Goal: Browse casually: Explore the website without a specific task or goal

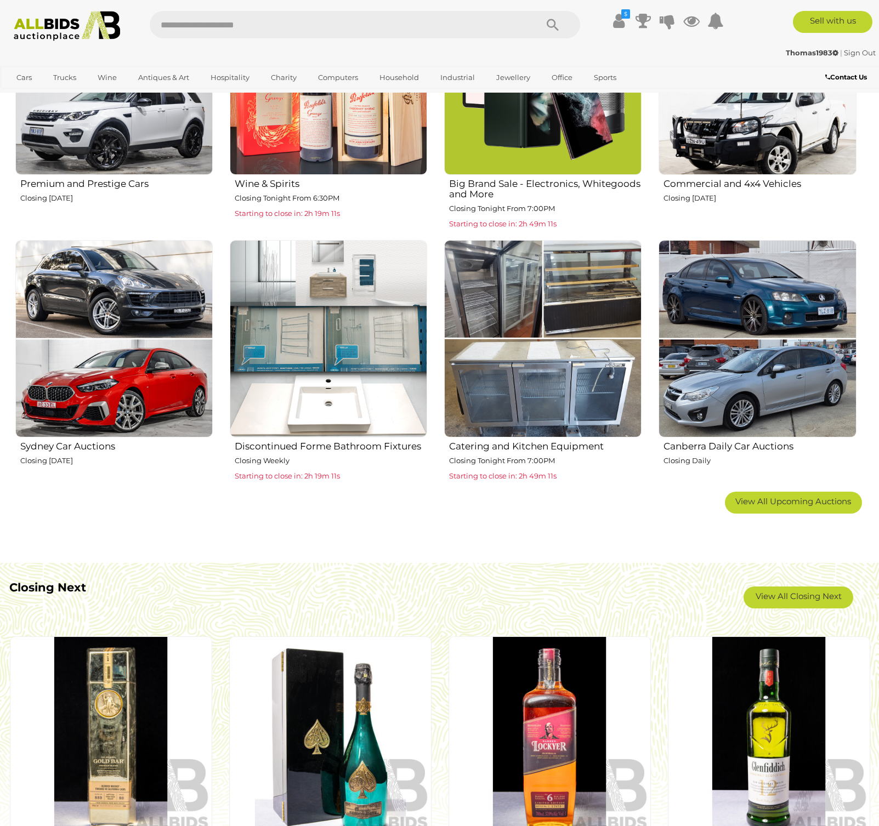
scroll to position [657, 0]
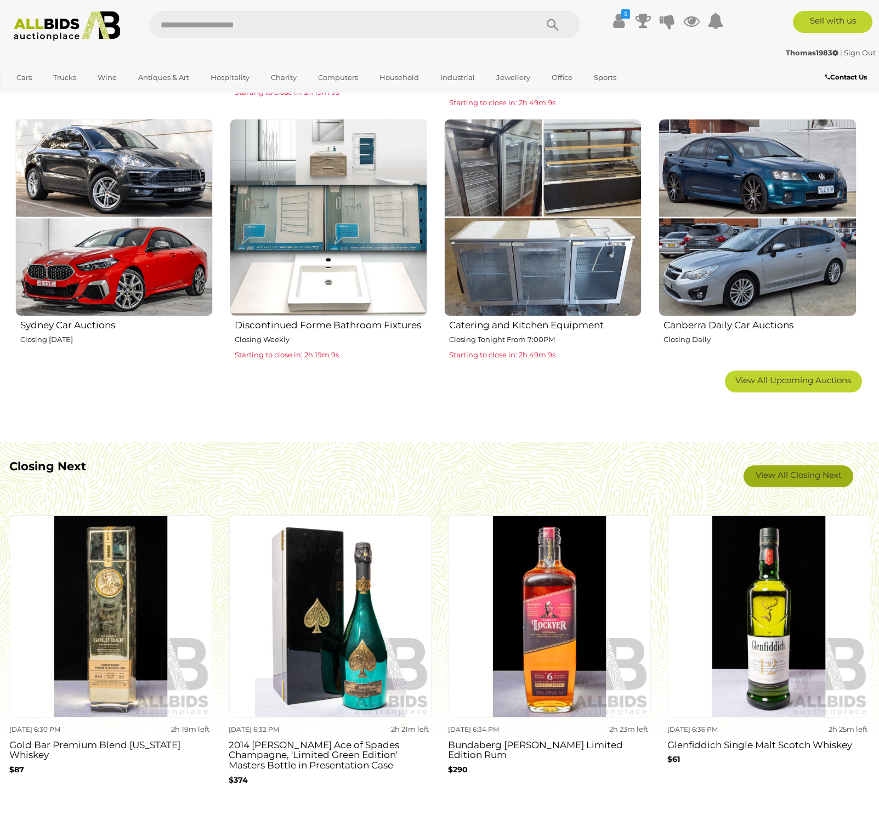
click at [795, 474] on link "View All Closing Next" at bounding box center [798, 476] width 110 height 22
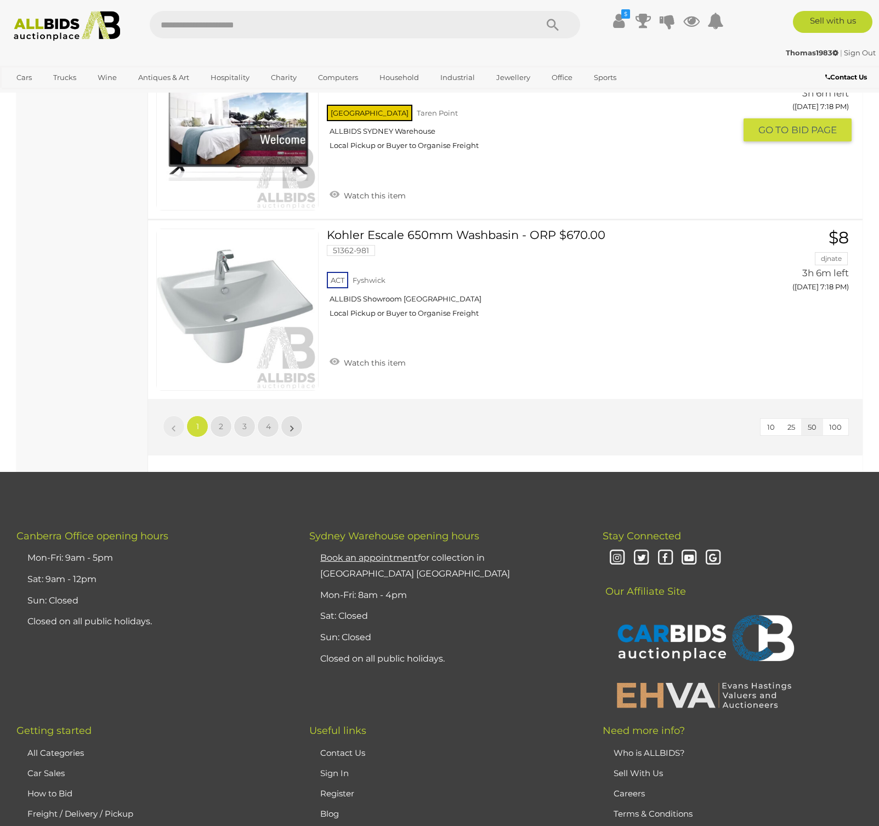
scroll to position [8928, 0]
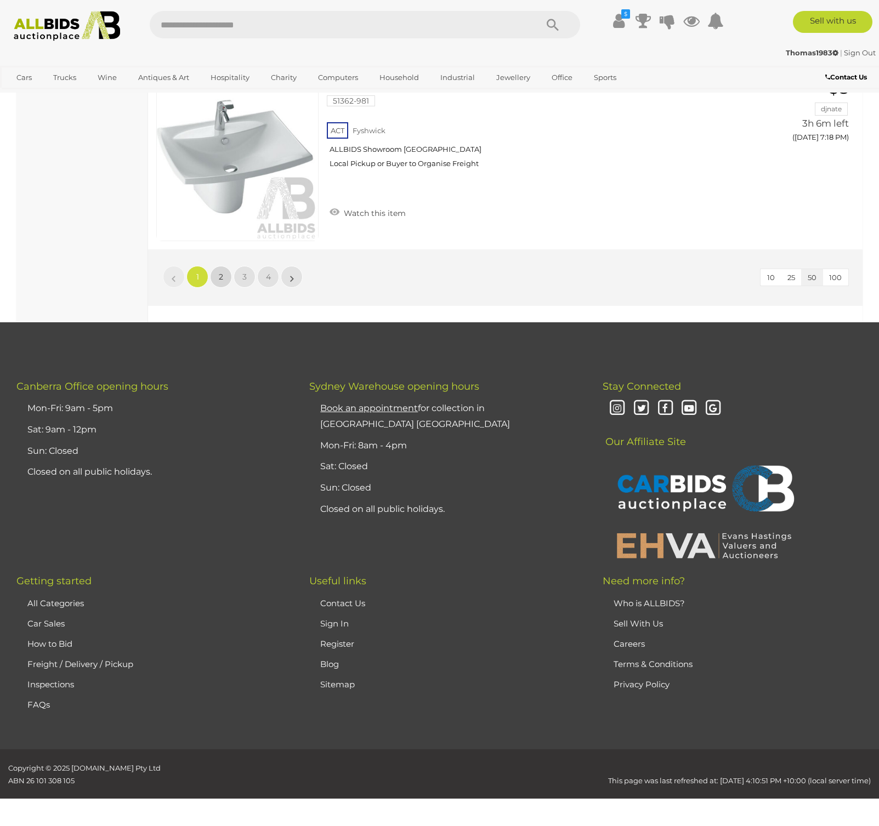
click at [217, 273] on link "2" at bounding box center [221, 277] width 22 height 22
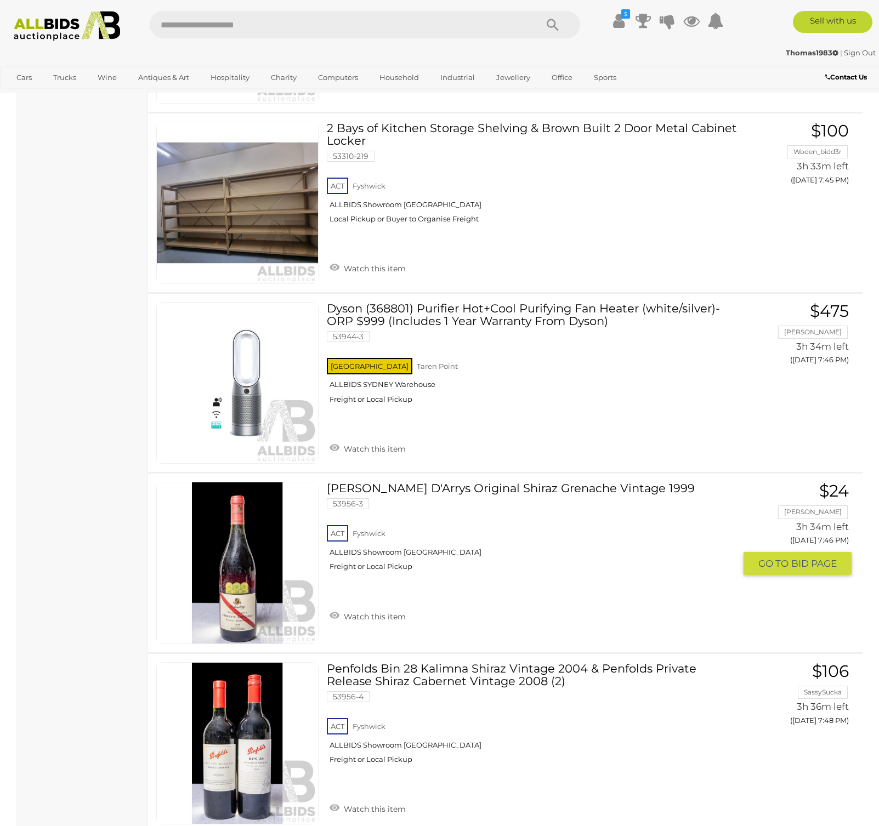
scroll to position [7584, 0]
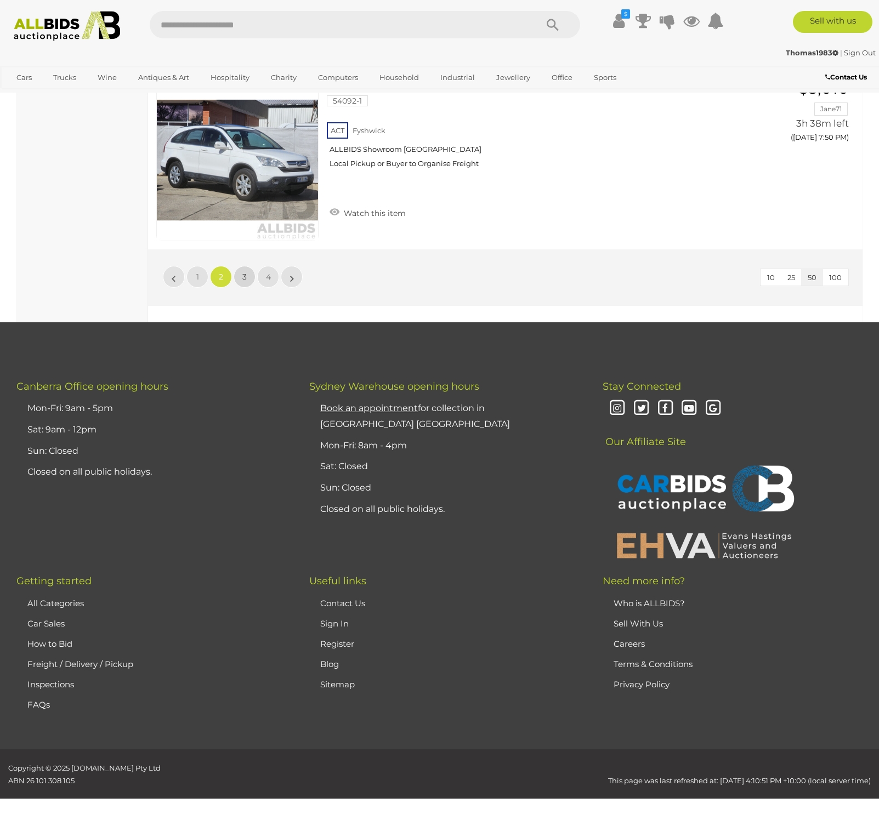
click at [245, 272] on span "3" at bounding box center [244, 277] width 4 height 10
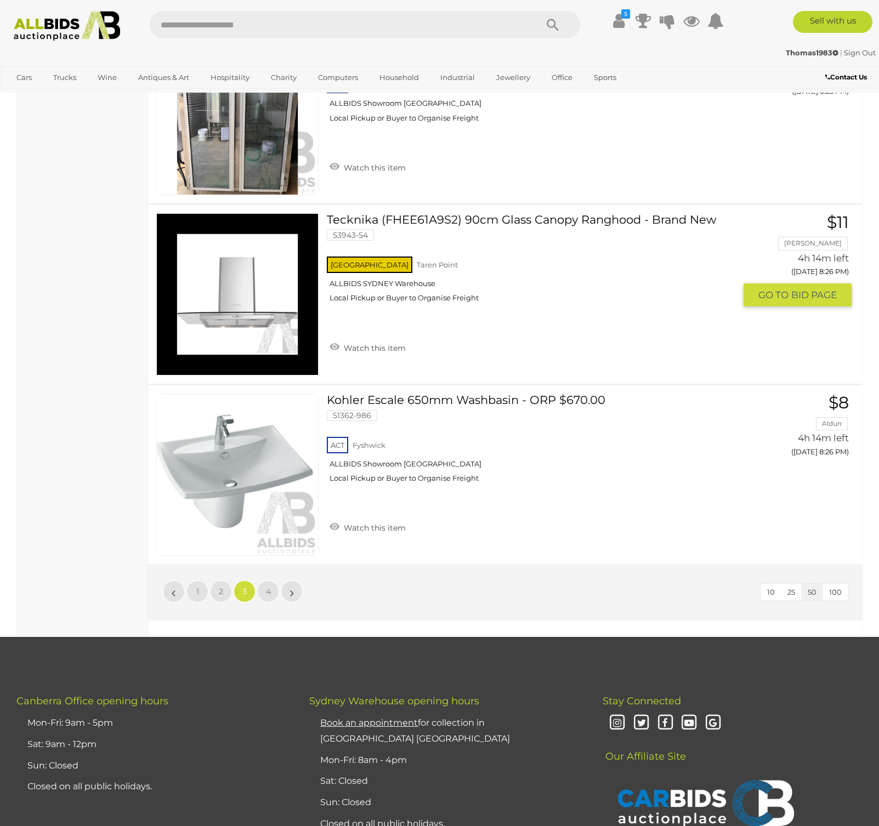
scroll to position [8620, 0]
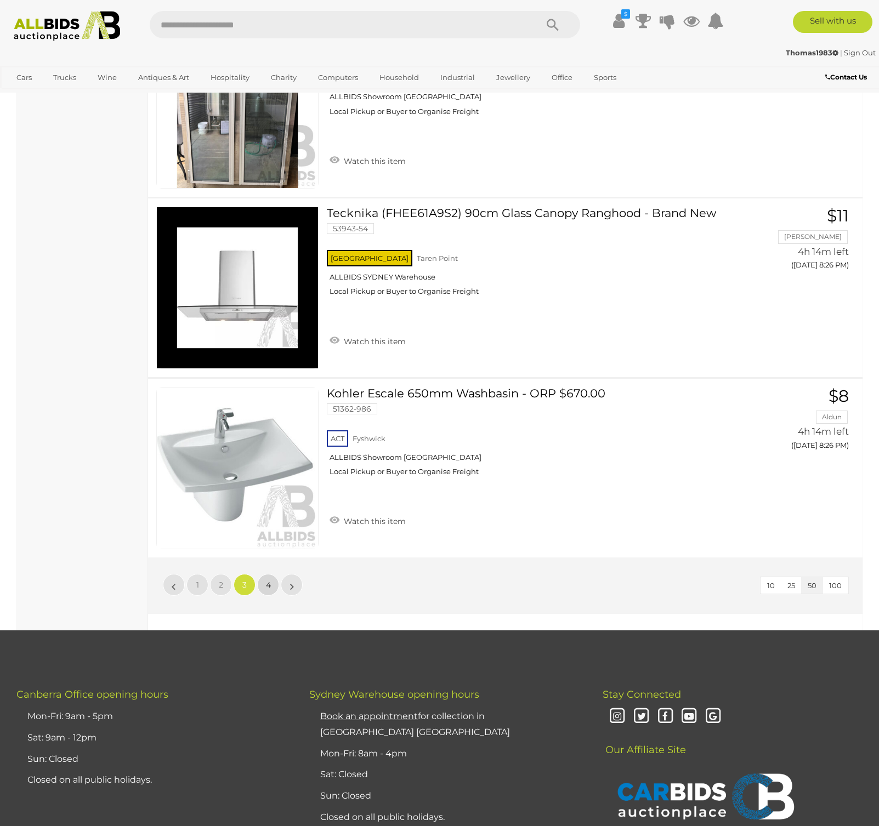
click at [273, 580] on link "4" at bounding box center [268, 585] width 22 height 22
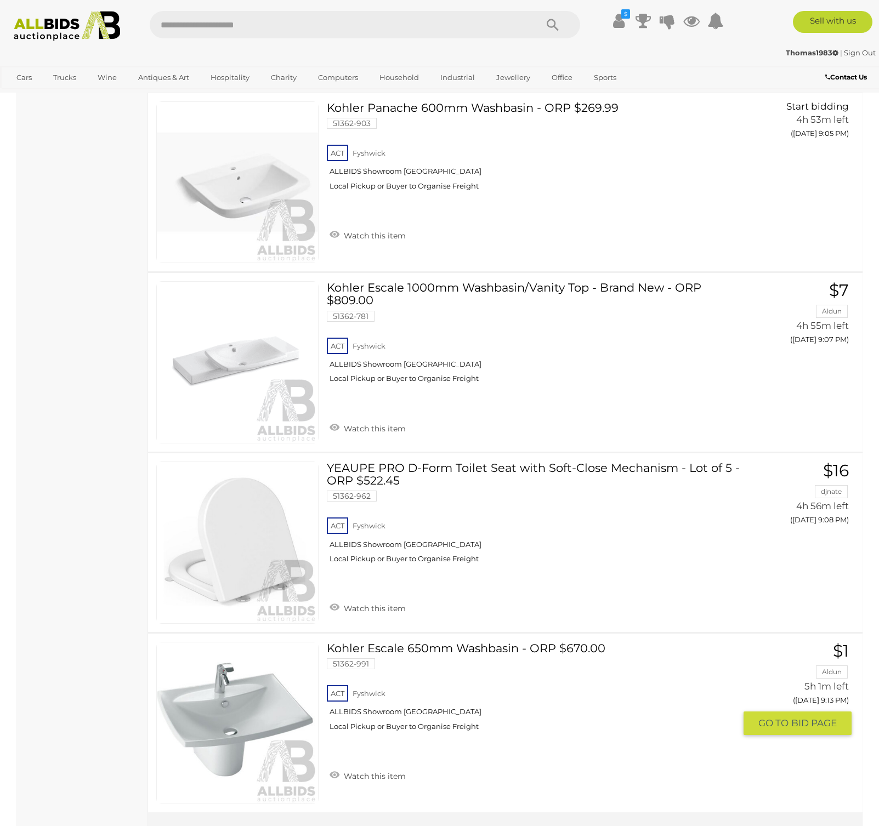
scroll to position [2715, 0]
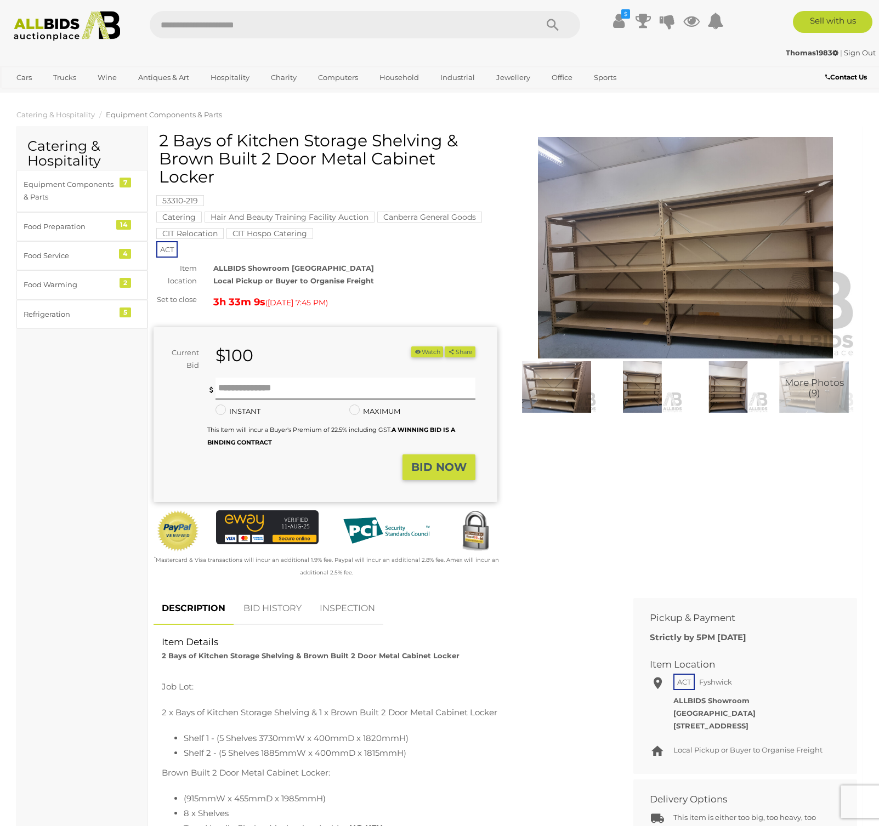
click at [713, 295] on img at bounding box center [686, 247] width 344 height 221
